Goal: Information Seeking & Learning: Find specific fact

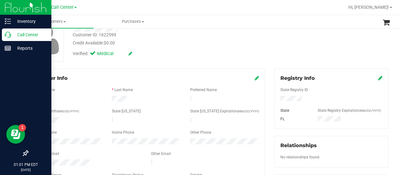
click at [9, 35] on icon at bounding box center [8, 35] width 6 height 6
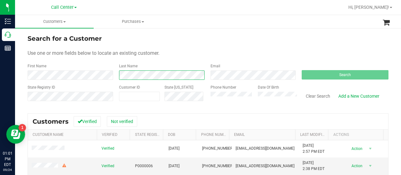
click at [114, 73] on div "Last Name" at bounding box center [160, 71] width 92 height 17
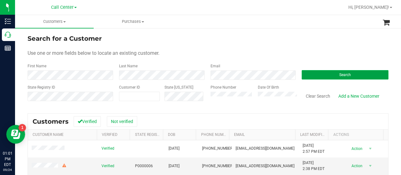
click at [334, 74] on button "Search" at bounding box center [345, 74] width 87 height 9
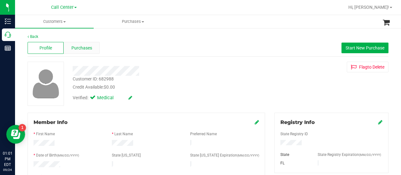
click at [87, 49] on span "Purchases" at bounding box center [81, 48] width 21 height 7
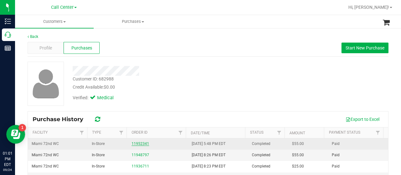
click at [133, 144] on link "11952341" at bounding box center [141, 144] width 18 height 4
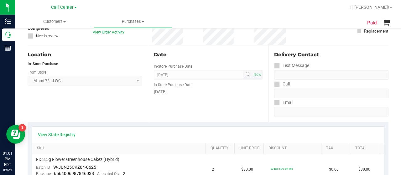
scroll to position [55, 0]
click at [48, 134] on link "View State Registry" at bounding box center [57, 134] width 38 height 6
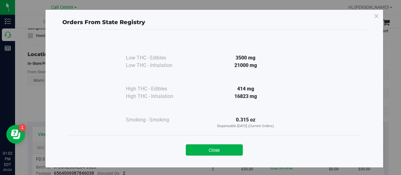
drag, startPoint x: 254, startPoint y: 89, endPoint x: 234, endPoint y: 89, distance: 20.4
click at [234, 89] on div "414 mg" at bounding box center [246, 89] width 114 height 8
copy div "414 mg"
drag, startPoint x: 253, startPoint y: 119, endPoint x: 232, endPoint y: 120, distance: 20.7
click at [232, 120] on div "0.315 oz Dispensable [DATE] (Current Orders)" at bounding box center [246, 122] width 114 height 13
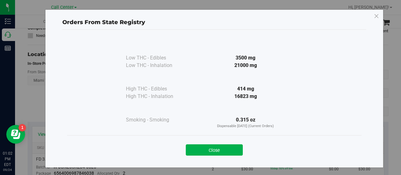
copy div "0.315 oz"
